Goal: Information Seeking & Learning: Find specific fact

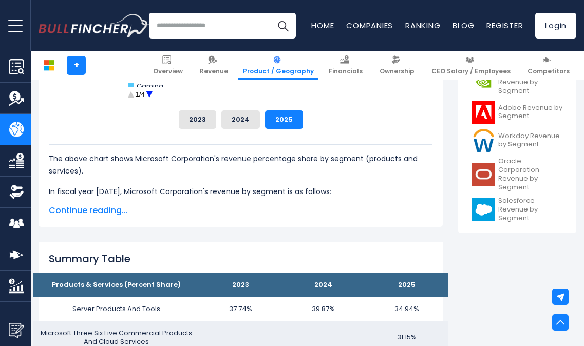
scroll to position [498, 0]
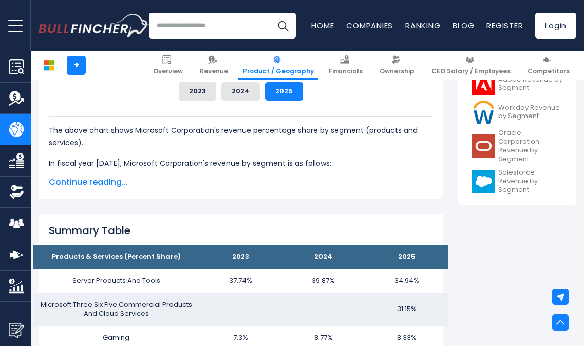
drag, startPoint x: 486, startPoint y: 2, endPoint x: 518, endPoint y: -16, distance: 36.8
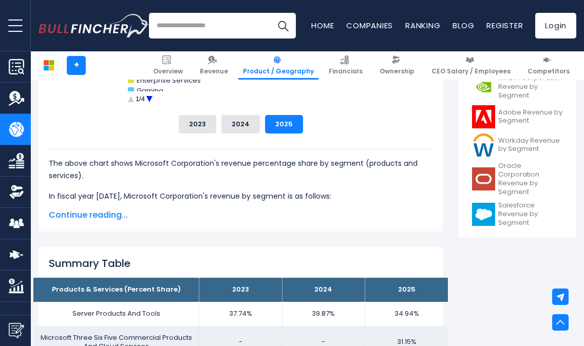
drag, startPoint x: 37, startPoint y: 27, endPoint x: 129, endPoint y: 30, distance: 92.0
click at [129, 30] on div "Recent searches Trending searches Apple Overview Home Companies" at bounding box center [307, 25] width 553 height 51
drag, startPoint x: 159, startPoint y: 37, endPoint x: 73, endPoint y: 28, distance: 85.8
click at [73, 28] on div "Recent searches Trending searches Apple Overview" at bounding box center [308, 25] width 538 height 51
drag, startPoint x: 40, startPoint y: 25, endPoint x: 115, endPoint y: 30, distance: 74.7
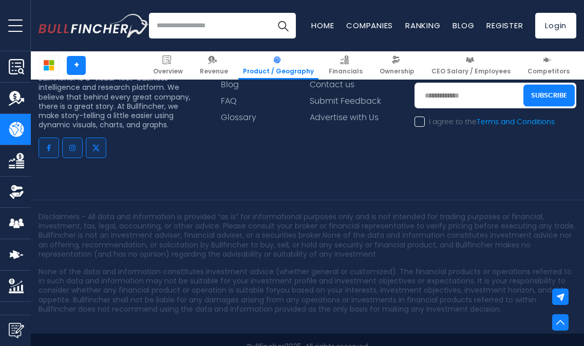
scroll to position [2924, 0]
drag, startPoint x: 303, startPoint y: 324, endPoint x: 243, endPoint y: 326, distance: 59.1
click at [243, 343] on p "Bullfincher 2025, All rights reserved" at bounding box center [308, 347] width 538 height 9
copy p "Bullfincher 2025"
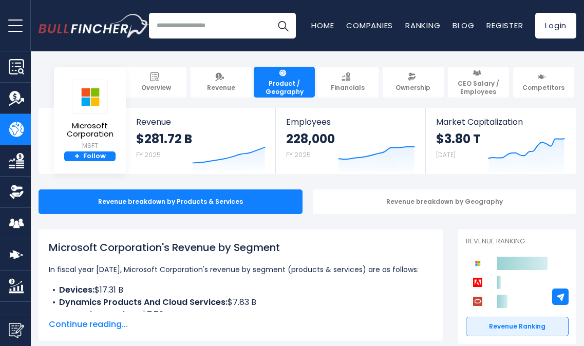
scroll to position [0, 0]
